Goal: Information Seeking & Learning: Compare options

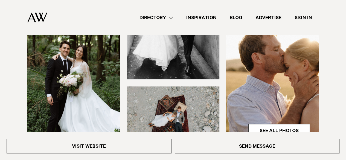
scroll to position [163, 0]
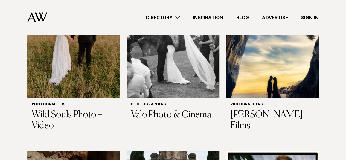
scroll to position [499, 0]
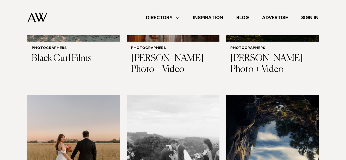
click at [90, 121] on img at bounding box center [73, 157] width 93 height 124
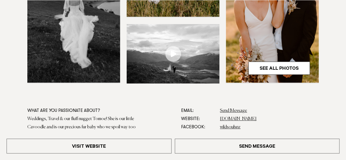
scroll to position [265, 0]
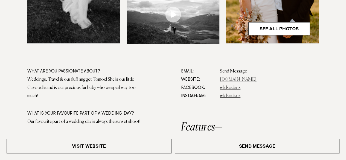
click at [231, 80] on link "www.wildsouls.co.nz" at bounding box center [238, 79] width 37 height 4
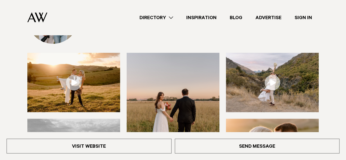
scroll to position [65, 0]
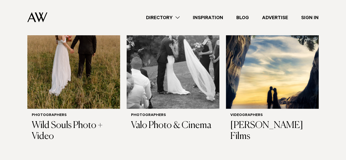
scroll to position [578, 0]
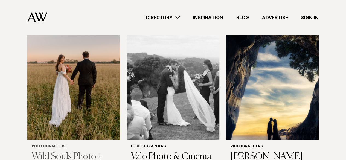
click at [93, 96] on img at bounding box center [73, 78] width 93 height 124
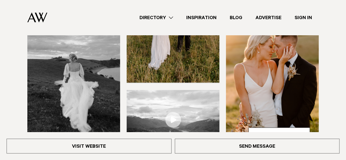
scroll to position [72, 0]
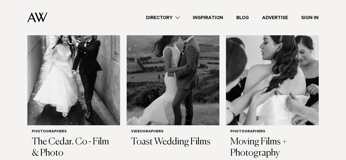
scroll to position [959, 0]
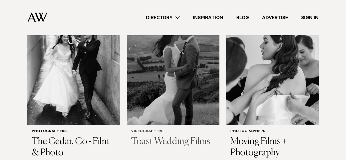
click at [172, 110] on img at bounding box center [173, 63] width 93 height 124
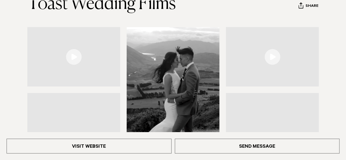
scroll to position [71, 0]
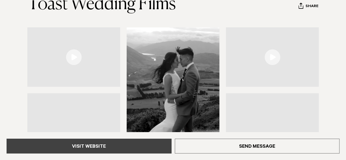
click at [145, 145] on link "Visit Website" at bounding box center [89, 146] width 165 height 15
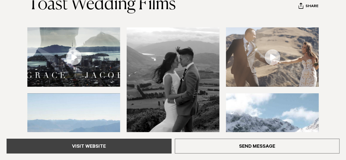
scroll to position [71, 0]
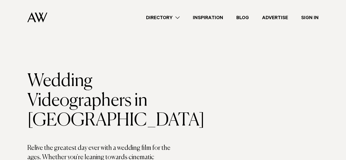
scroll to position [959, 0]
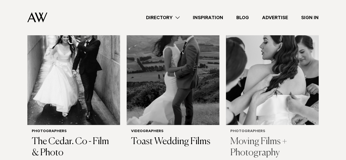
click at [272, 87] on img at bounding box center [272, 63] width 93 height 124
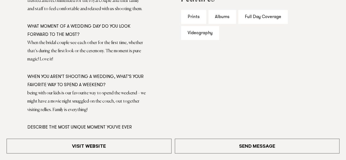
scroll to position [415, 0]
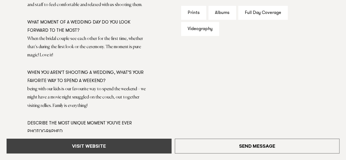
click at [114, 147] on link "Visit Website" at bounding box center [89, 146] width 165 height 15
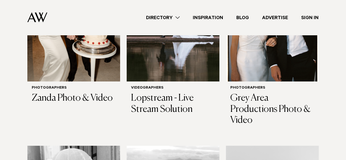
scroll to position [814, 0]
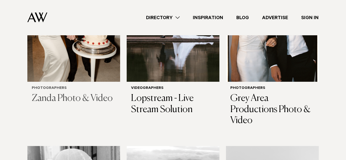
click at [85, 52] on img at bounding box center [73, 19] width 93 height 124
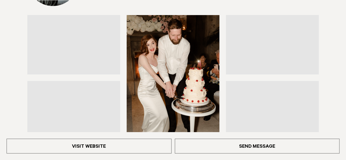
scroll to position [105, 0]
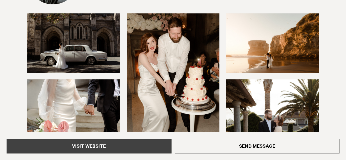
click at [136, 149] on link "Visit Website" at bounding box center [89, 146] width 165 height 15
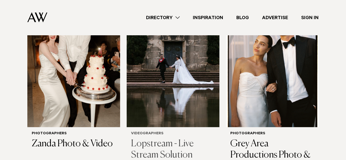
scroll to position [769, 0]
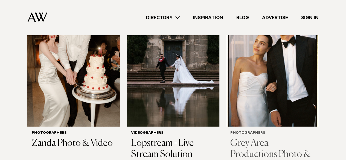
click at [268, 107] on img at bounding box center [272, 64] width 93 height 124
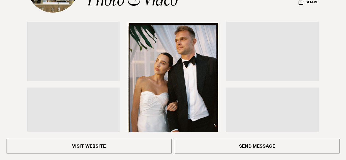
scroll to position [99, 0]
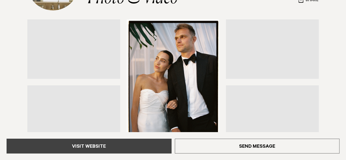
click at [135, 149] on link "Visit Website" at bounding box center [89, 146] width 165 height 15
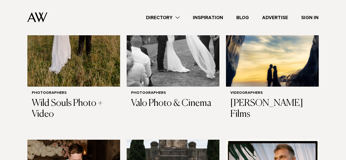
scroll to position [626, 0]
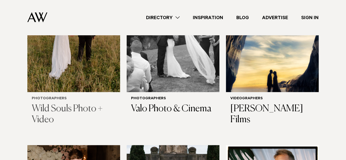
click at [90, 68] on img at bounding box center [73, 30] width 93 height 124
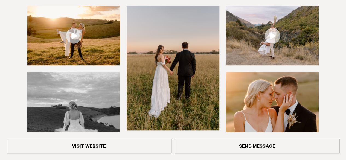
scroll to position [113, 0]
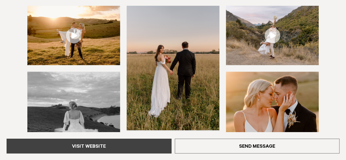
click at [135, 148] on link "Visit Website" at bounding box center [89, 146] width 165 height 15
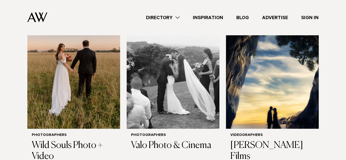
scroll to position [589, 0]
click at [183, 75] on img at bounding box center [173, 66] width 93 height 124
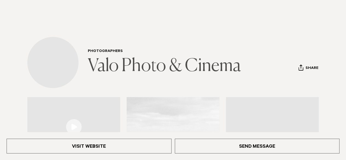
scroll to position [22, 0]
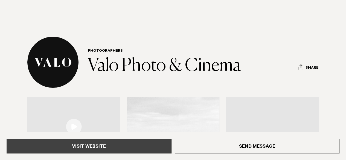
click at [116, 143] on link "Visit Website" at bounding box center [89, 146] width 165 height 15
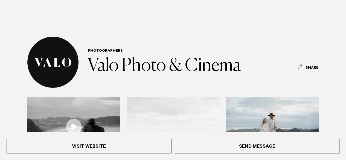
scroll to position [123, 0]
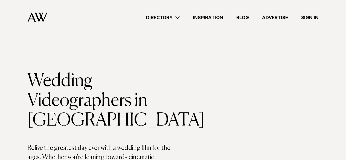
scroll to position [589, 0]
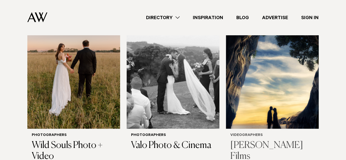
click at [238, 108] on img at bounding box center [272, 66] width 93 height 124
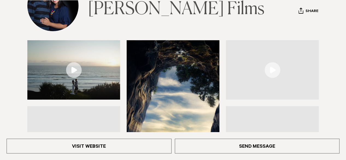
scroll to position [109, 0]
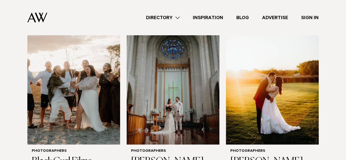
scroll to position [433, 0]
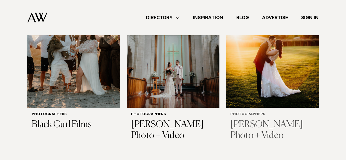
click at [244, 76] on img at bounding box center [272, 45] width 93 height 124
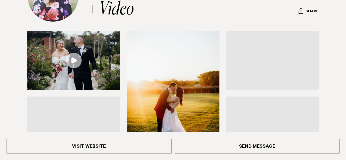
scroll to position [87, 0]
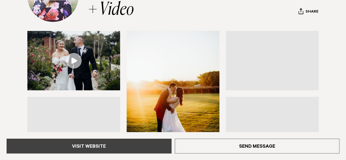
click at [142, 145] on link "Visit Website" at bounding box center [89, 146] width 165 height 15
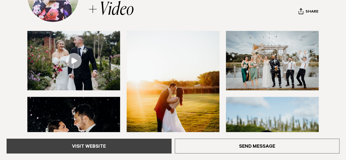
scroll to position [87, 0]
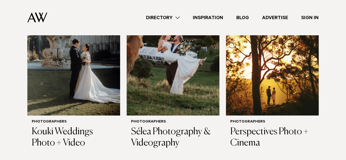
scroll to position [245, 0]
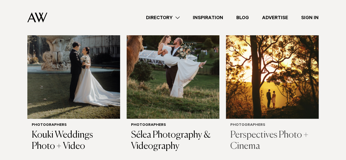
click at [243, 86] on img at bounding box center [272, 56] width 93 height 124
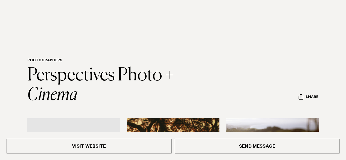
scroll to position [96, 0]
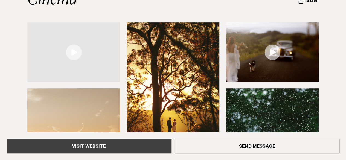
click at [130, 148] on link "Visit Website" at bounding box center [89, 146] width 165 height 15
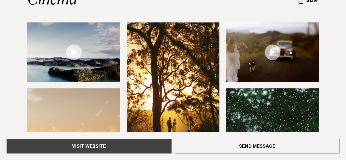
scroll to position [95, 0]
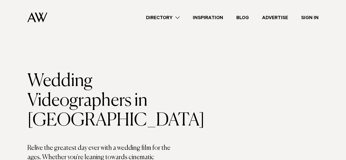
scroll to position [245, 0]
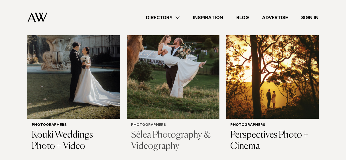
click at [149, 95] on img at bounding box center [173, 56] width 93 height 124
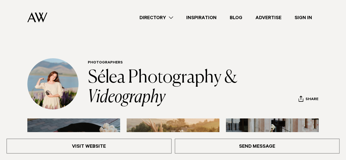
scroll to position [52, 0]
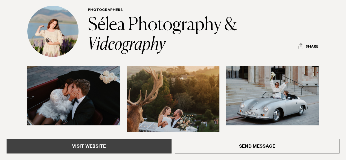
click at [108, 148] on link "Visit Website" at bounding box center [89, 146] width 165 height 15
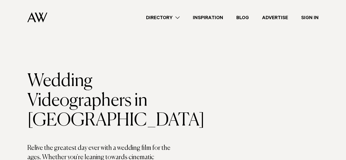
scroll to position [245, 0]
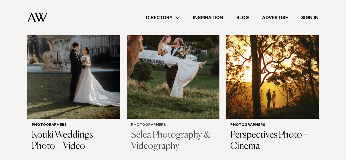
click at [166, 81] on img at bounding box center [173, 56] width 93 height 124
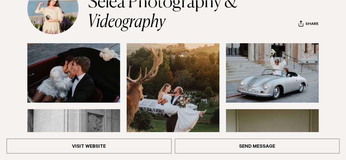
scroll to position [76, 0]
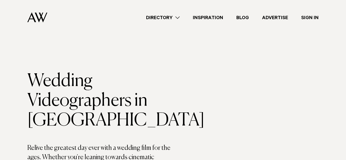
scroll to position [245, 0]
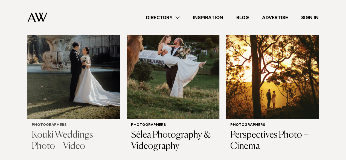
click at [92, 67] on img at bounding box center [73, 56] width 93 height 124
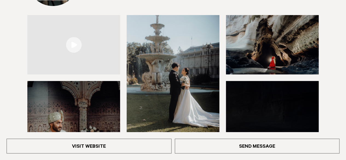
scroll to position [104, 0]
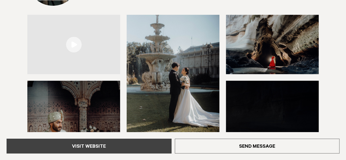
click at [129, 147] on link "Visit Website" at bounding box center [89, 146] width 165 height 15
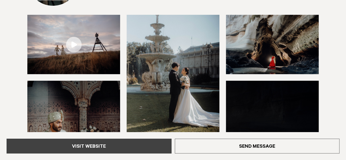
scroll to position [103, 0]
